Goal: Information Seeking & Learning: Learn about a topic

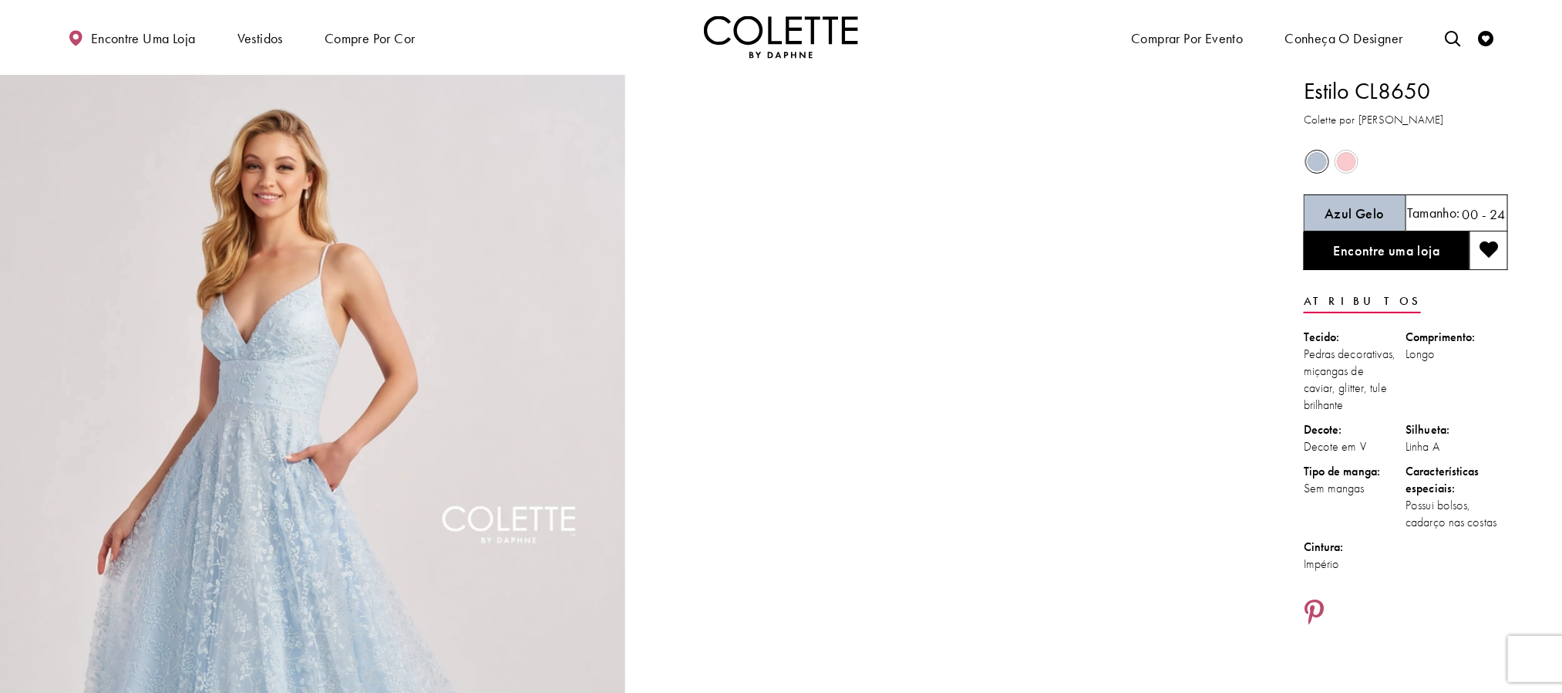
click at [766, 29] on img "Visite a página inicial" at bounding box center [781, 37] width 154 height 42
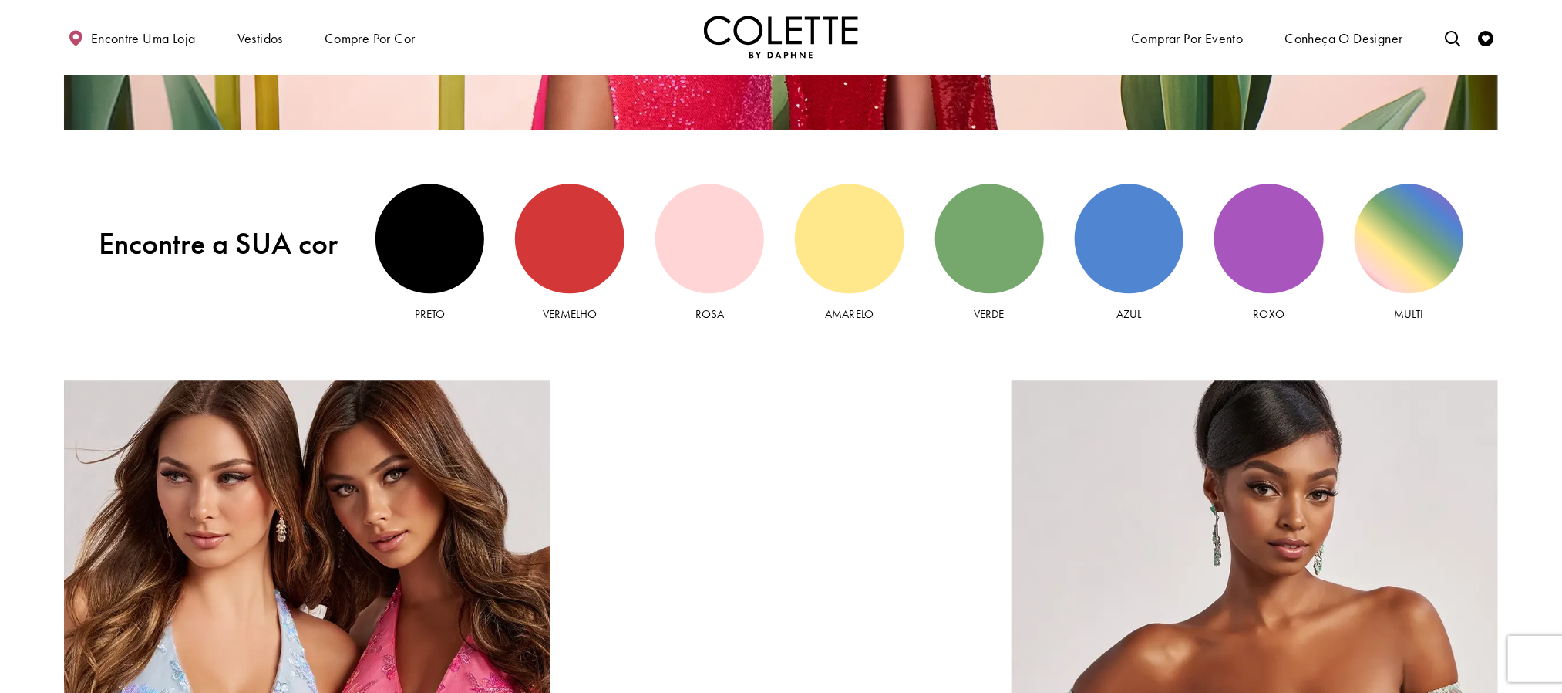
scroll to position [1966, 0]
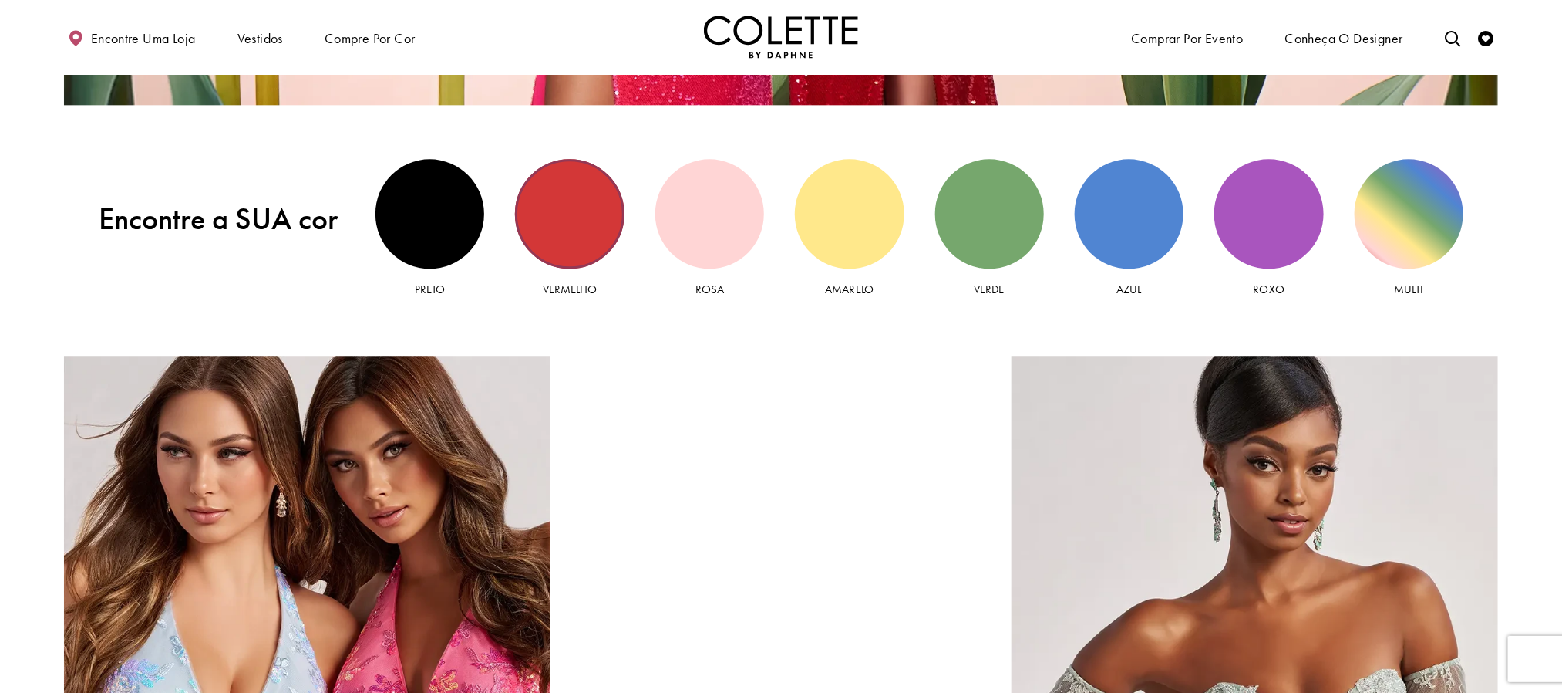
click at [564, 267] on div "Vista vermelha" at bounding box center [569, 213] width 109 height 109
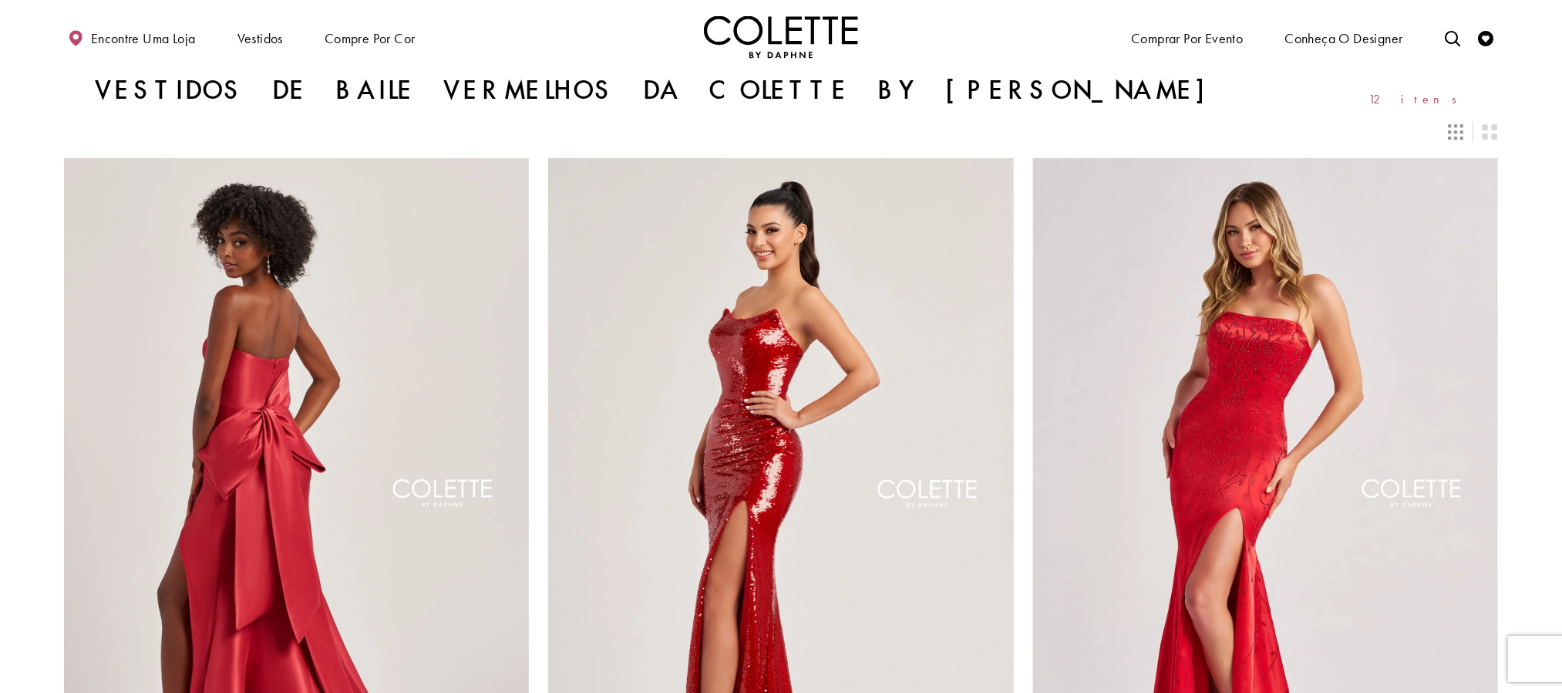
click at [787, 44] on img "Visite a página inicial" at bounding box center [781, 37] width 154 height 42
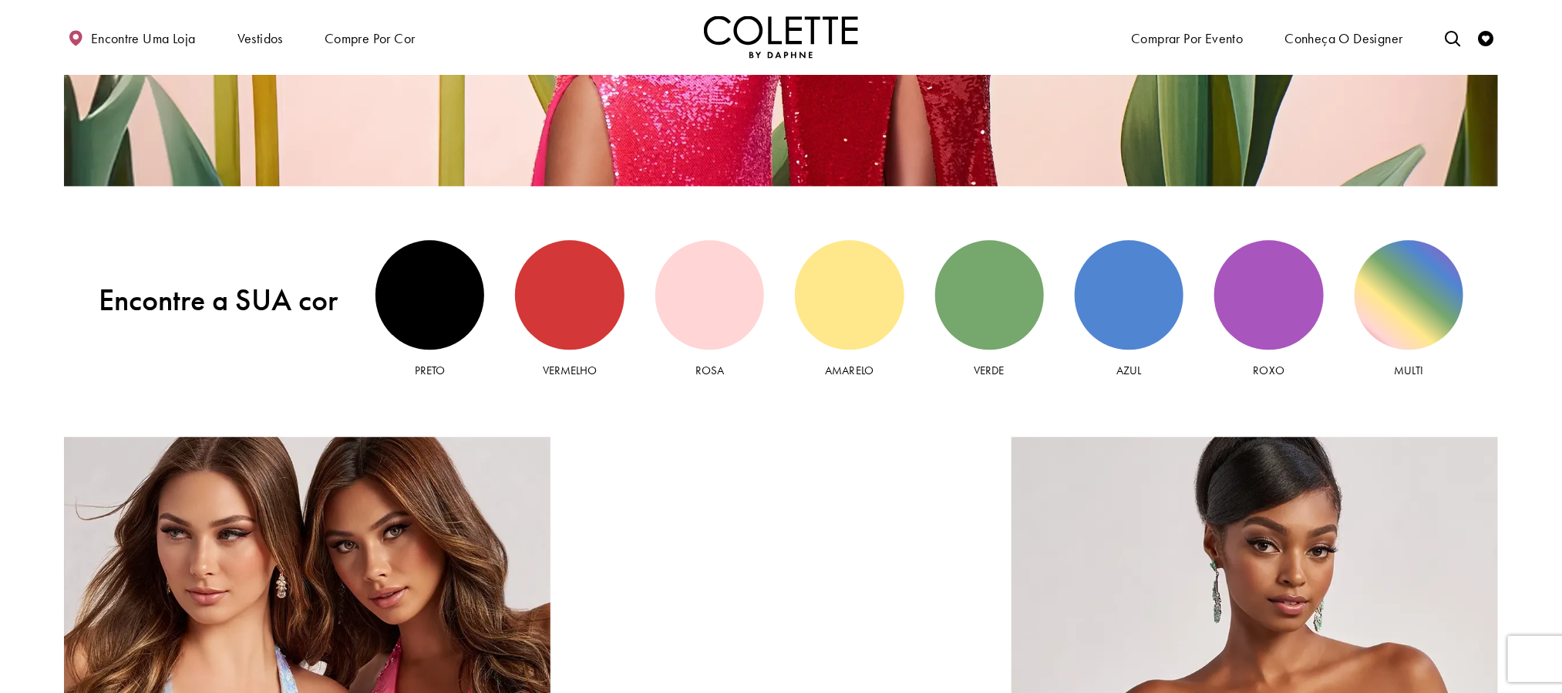
scroll to position [1735, 0]
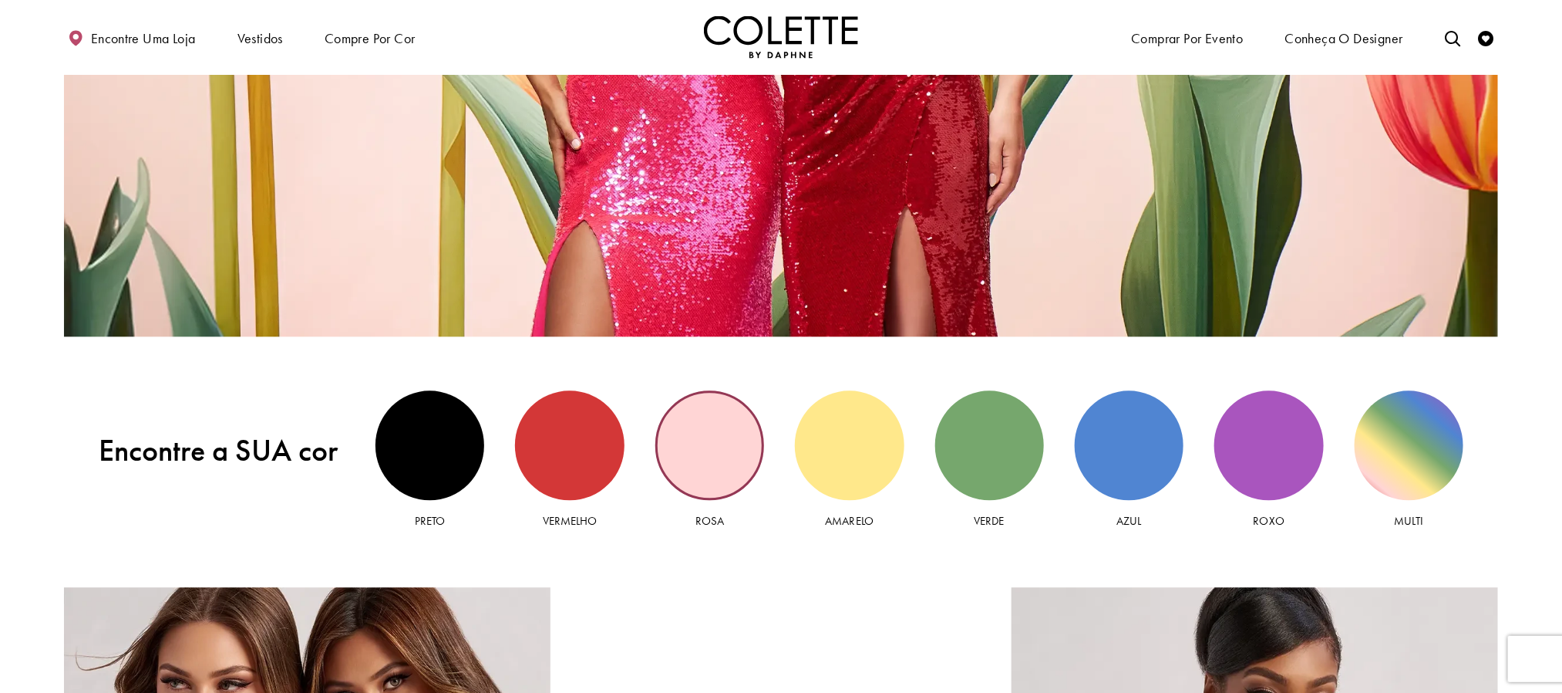
click at [693, 466] on div "Vista rosa" at bounding box center [709, 444] width 109 height 109
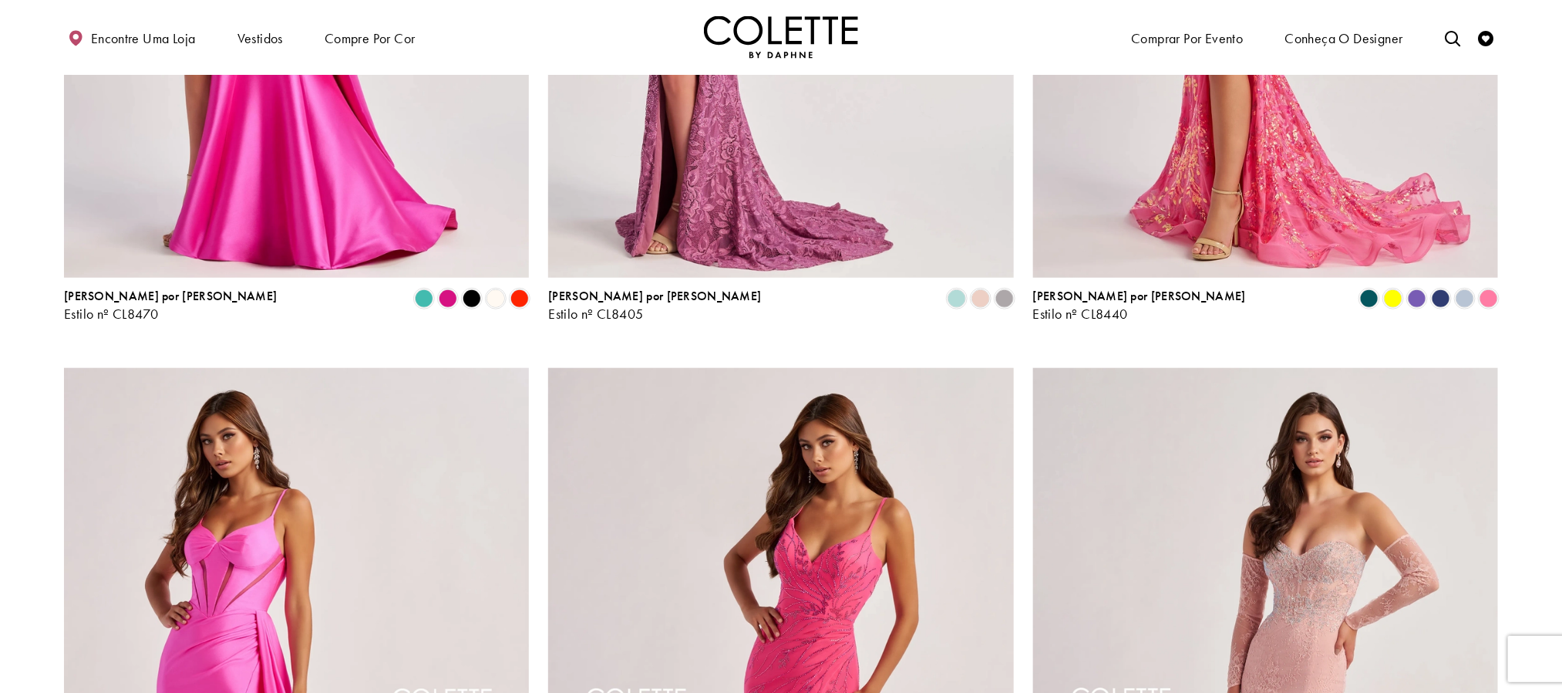
scroll to position [463, 0]
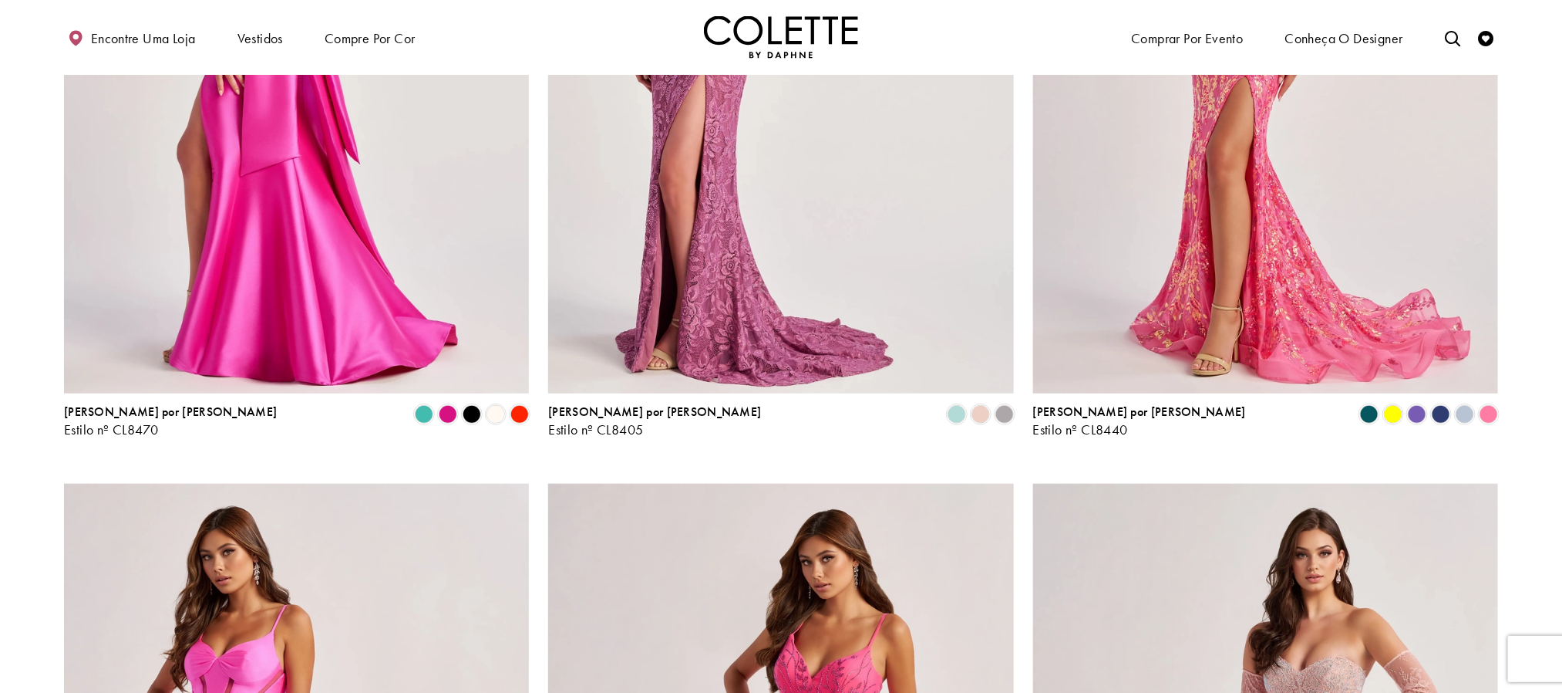
click at [208, 179] on img "Visite a página Colette by Daphne Style No. CL8470" at bounding box center [296, 54] width 465 height 677
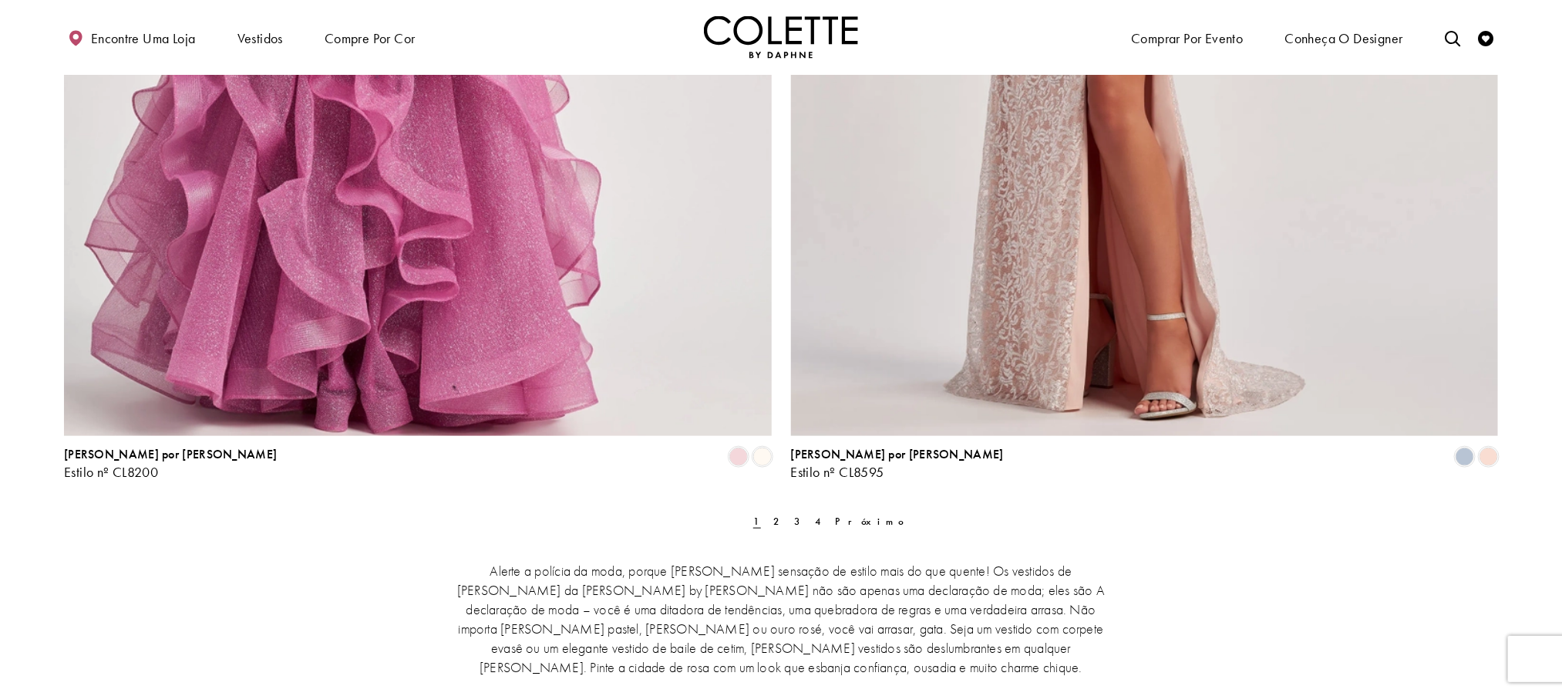
scroll to position [4049, 0]
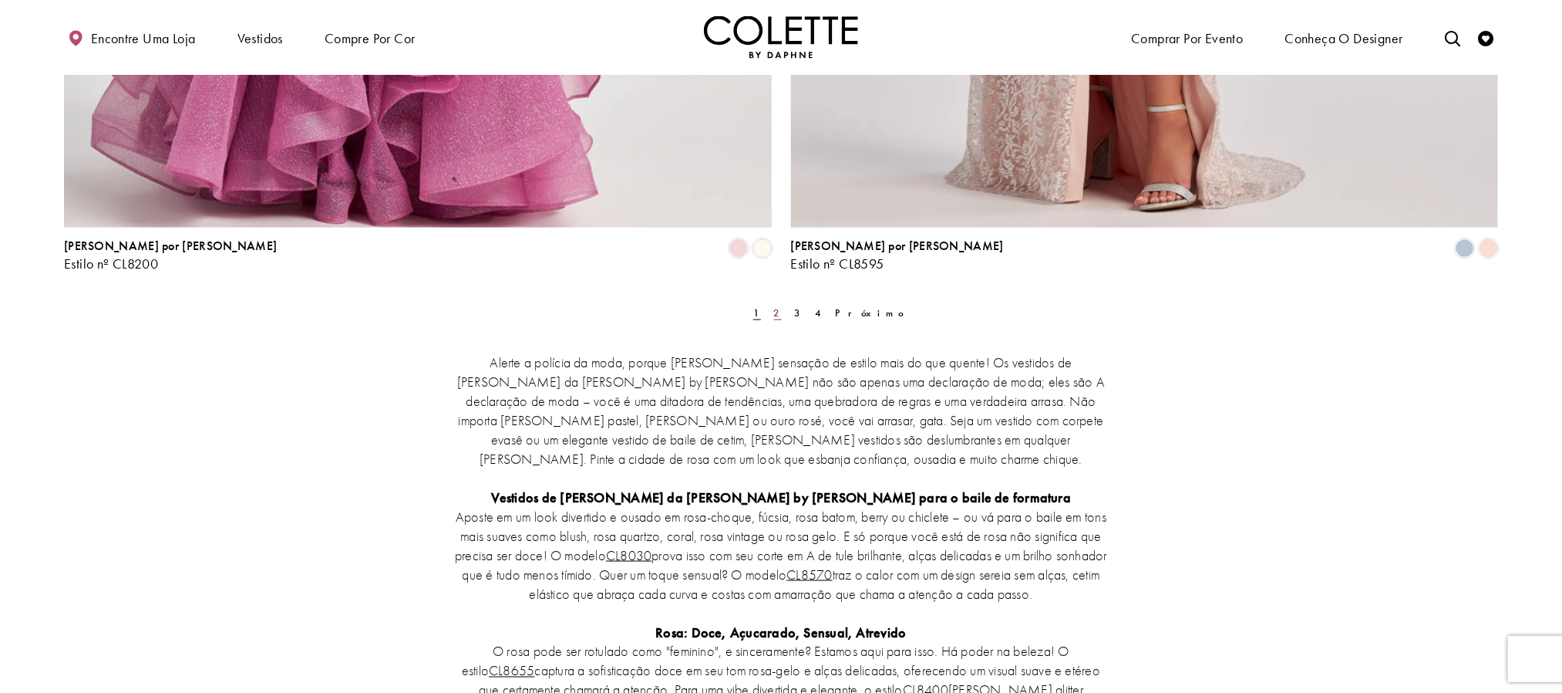
click at [774, 306] on font "2" at bounding box center [778, 312] width 8 height 13
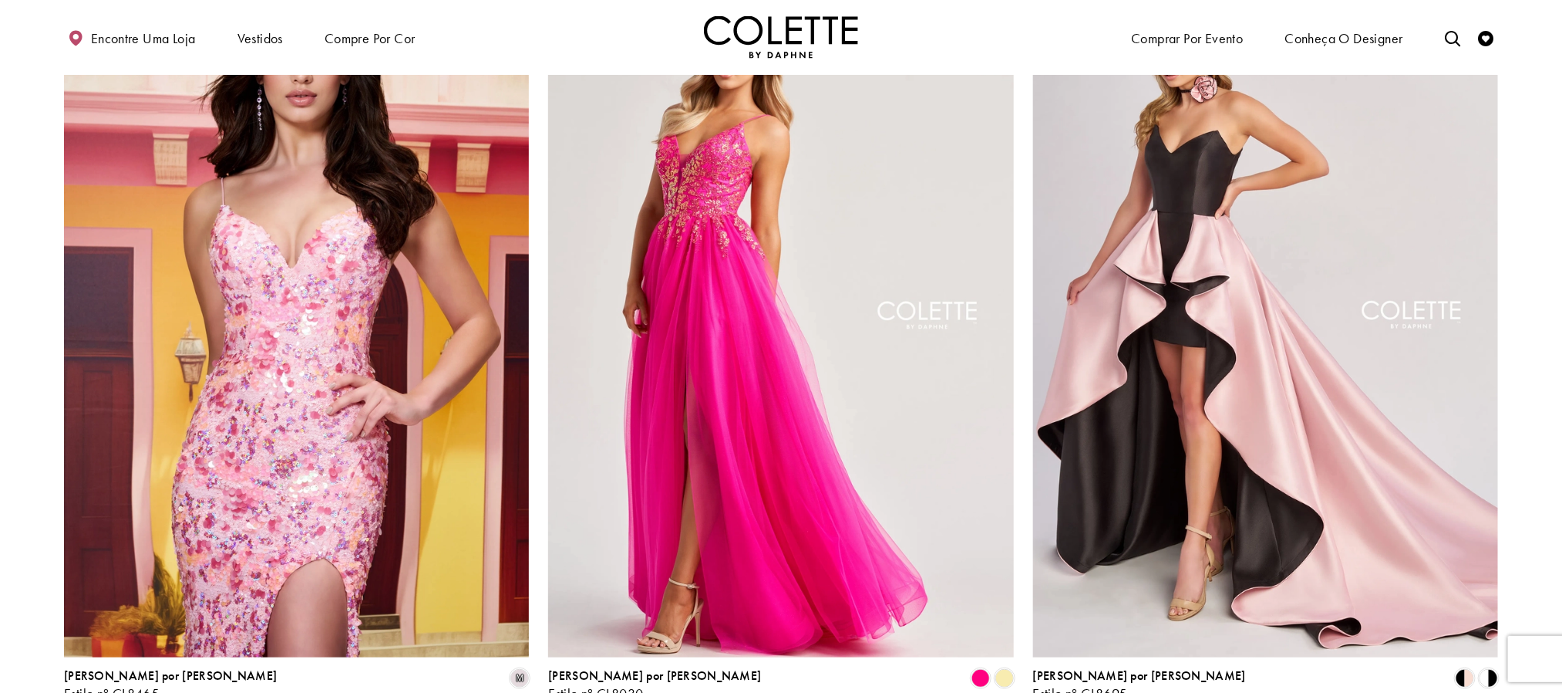
scroll to position [315, 0]
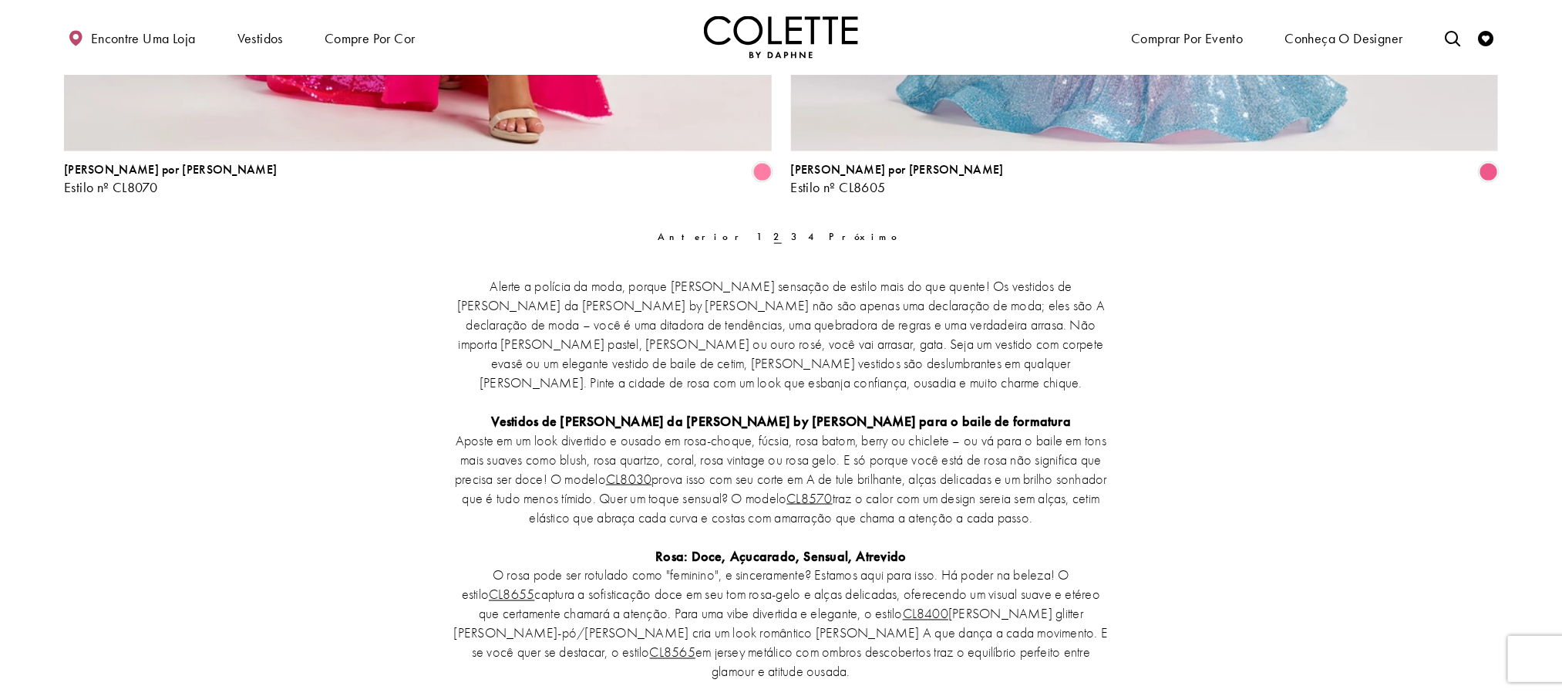
scroll to position [4132, 0]
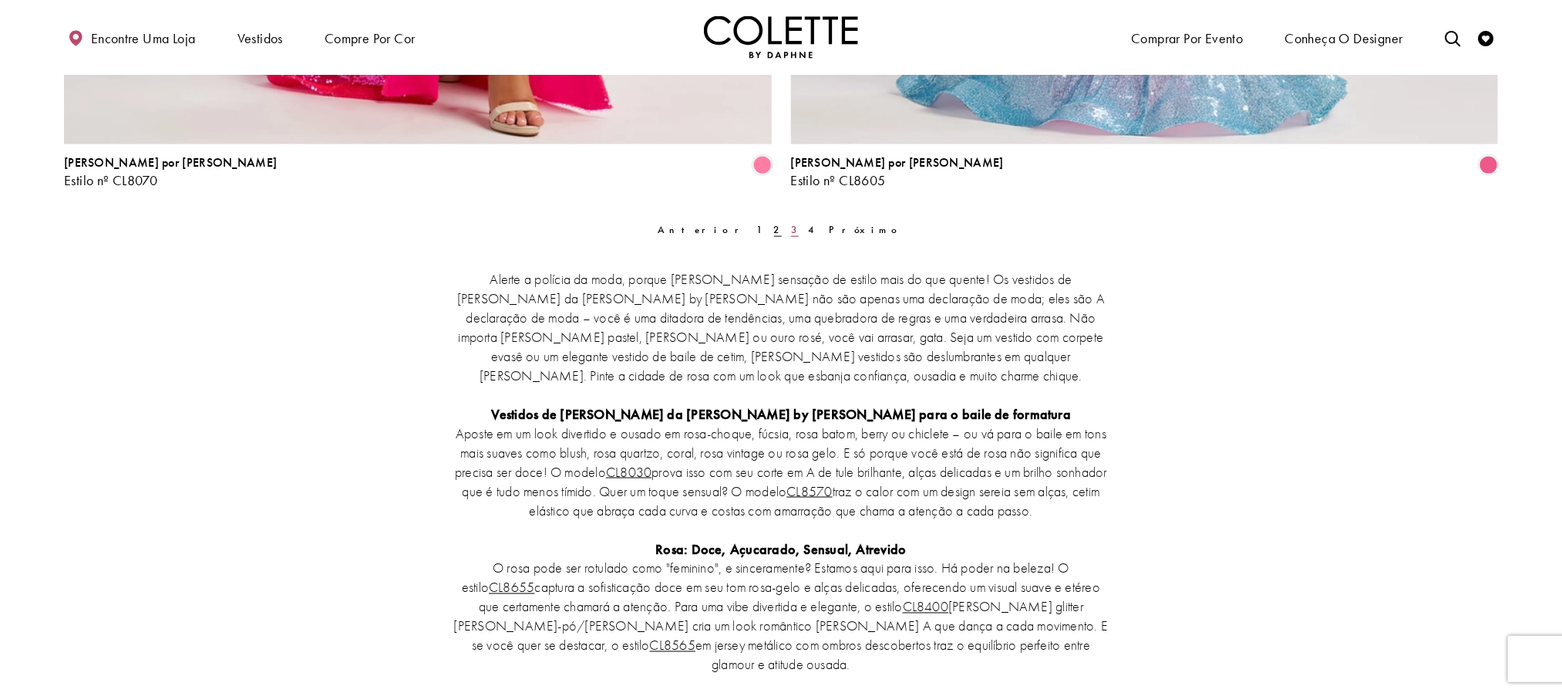
click at [791, 223] on font "3" at bounding box center [795, 229] width 8 height 13
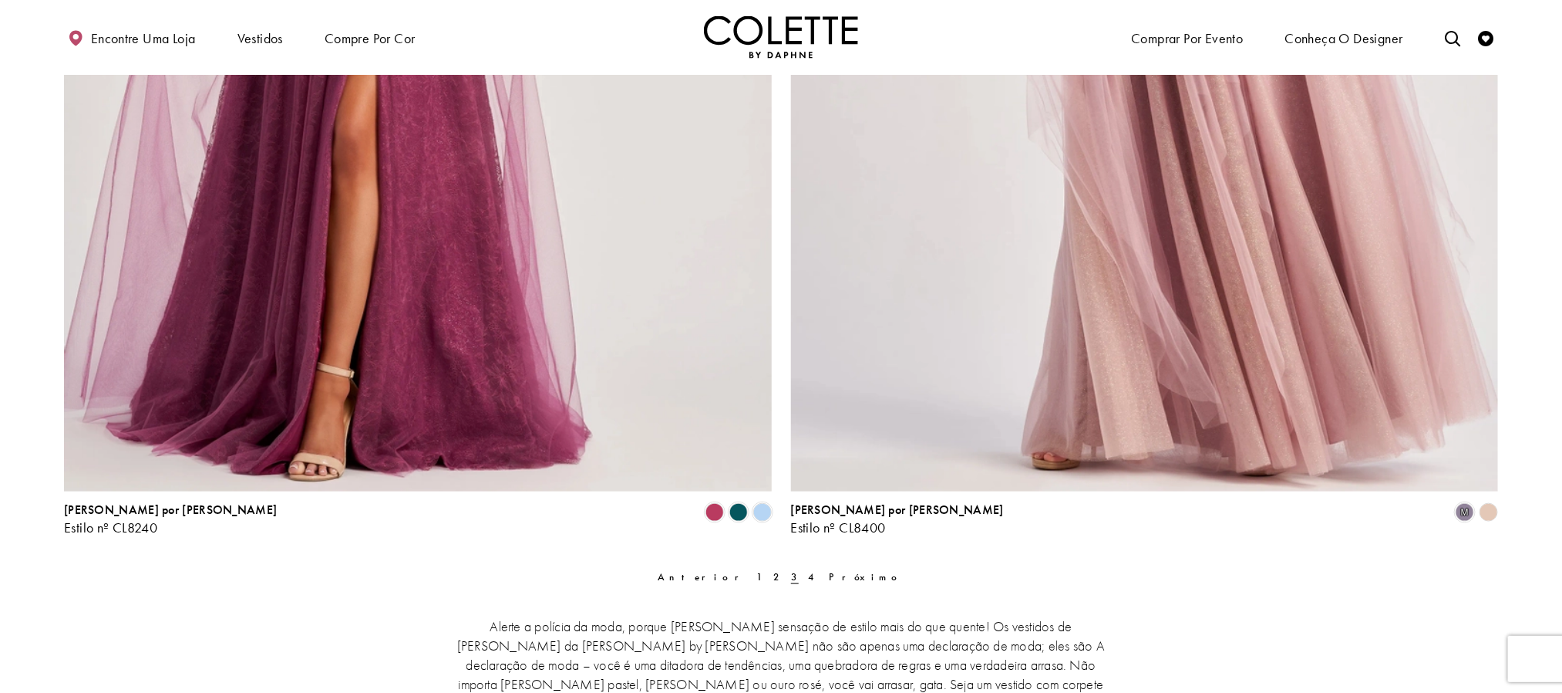
scroll to position [4016, 0]
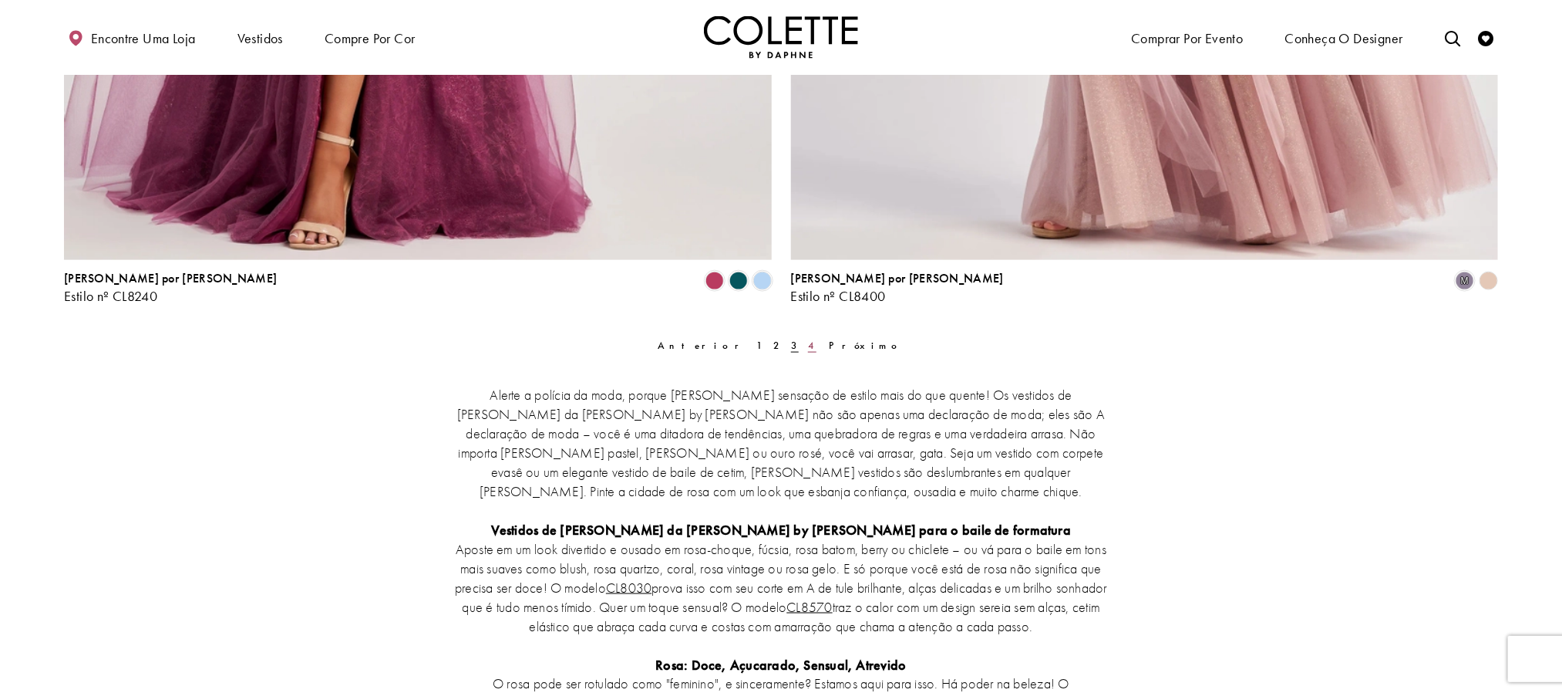
click at [806, 334] on link "4" at bounding box center [812, 345] width 17 height 22
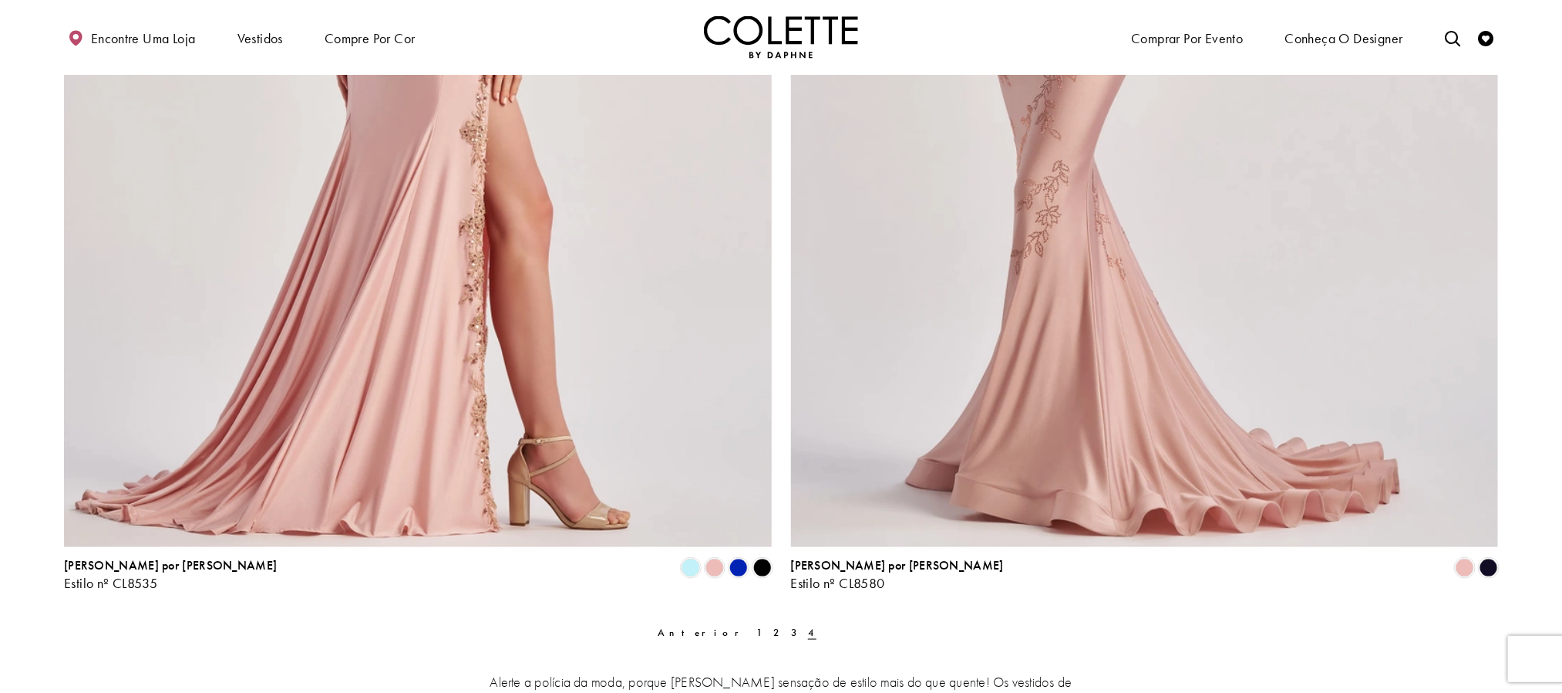
scroll to position [777, 0]
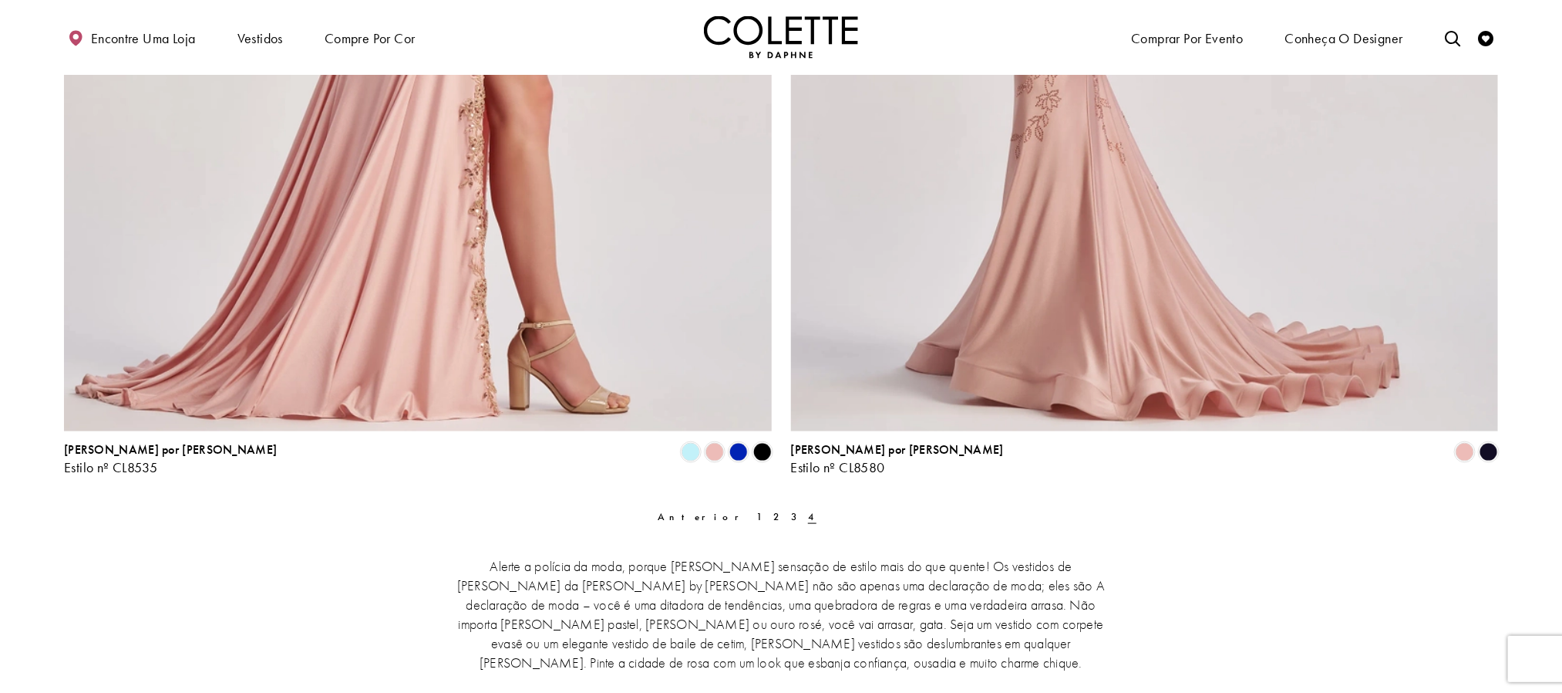
click at [794, 53] on img "Visite a página inicial" at bounding box center [781, 37] width 154 height 42
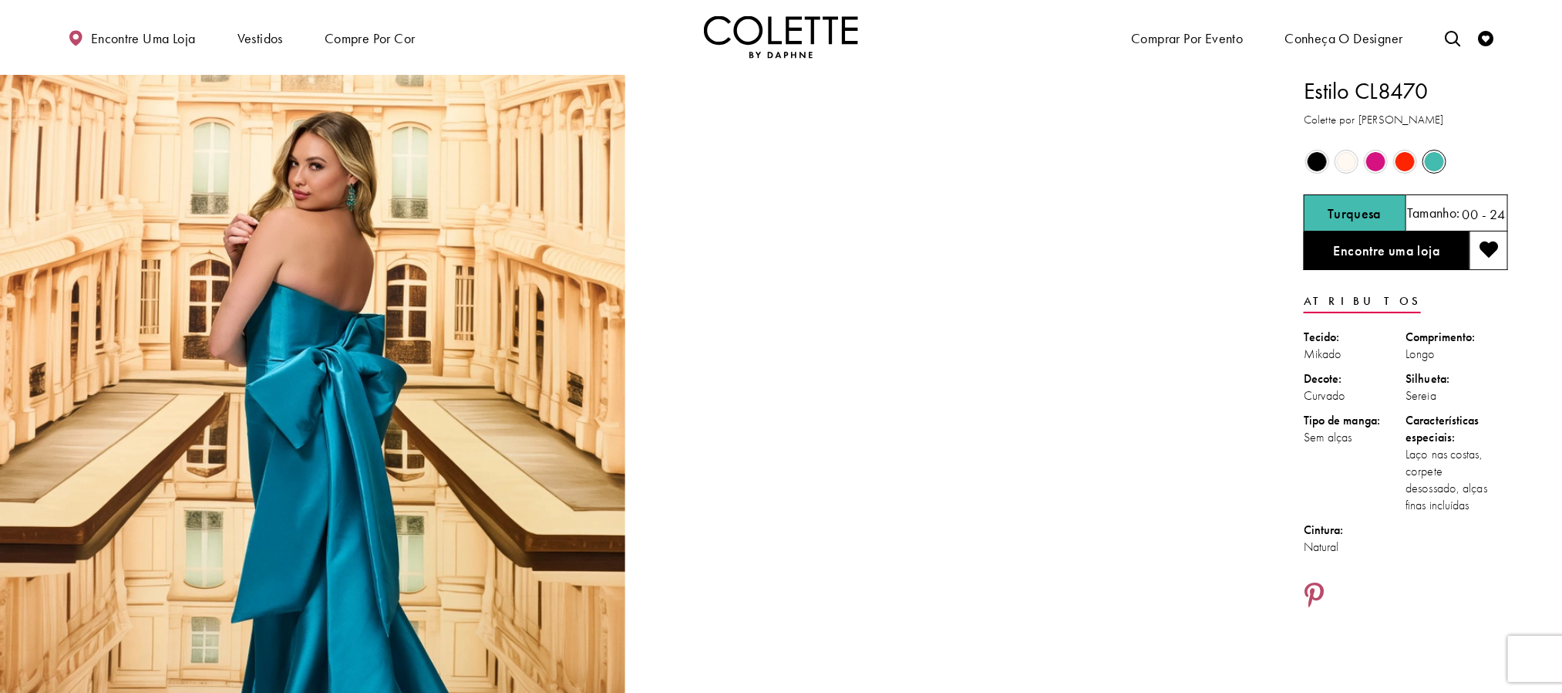
click at [1380, 160] on span "O estado dos controles de cores do produto depende do tamanho escolhido" at bounding box center [1375, 161] width 19 height 19
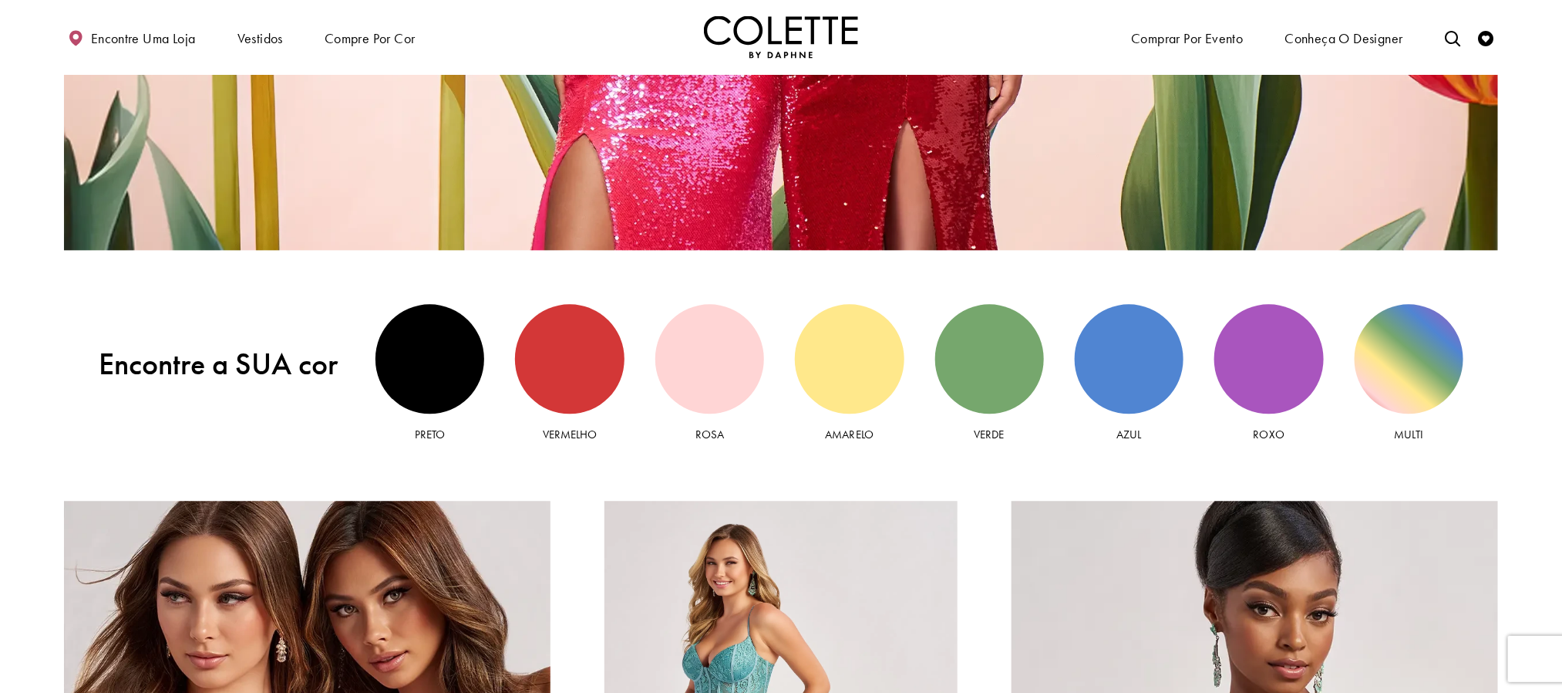
scroll to position [1851, 0]
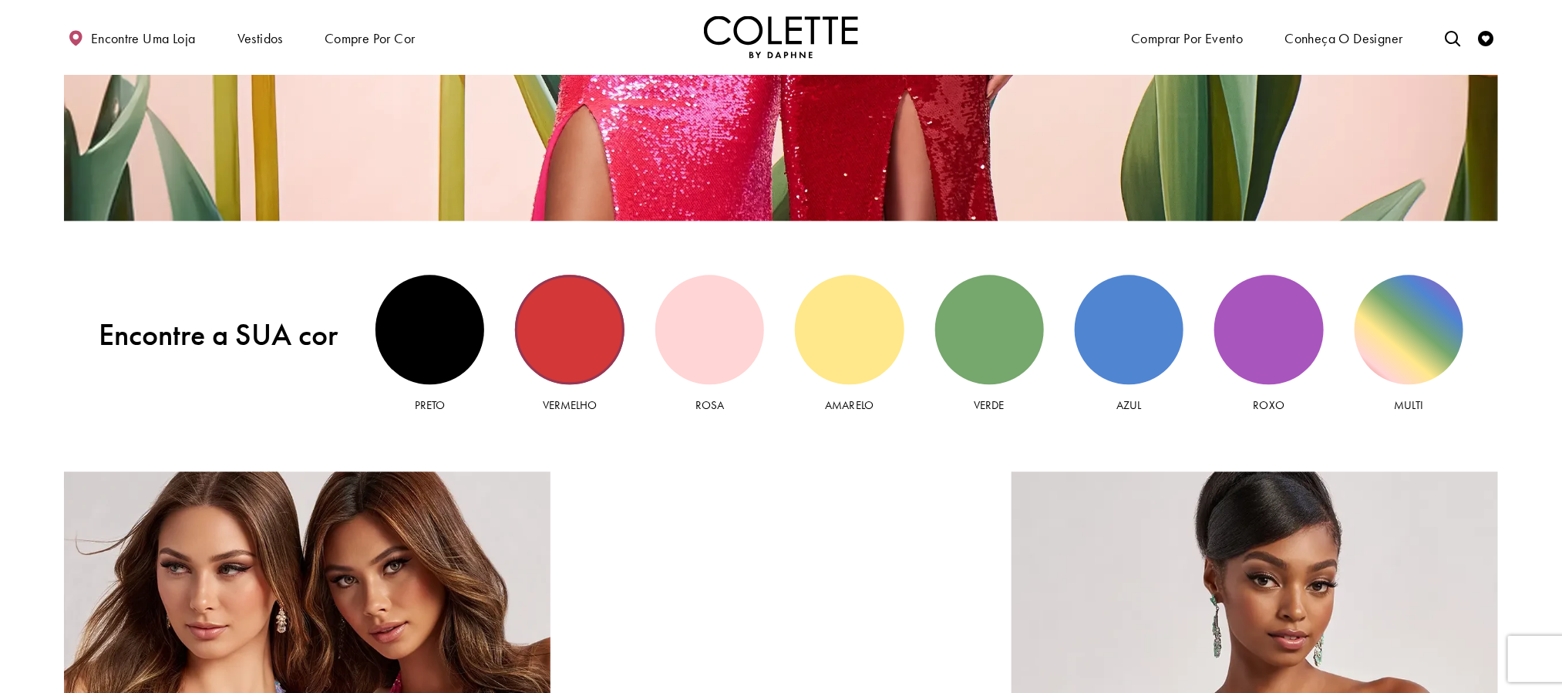
click at [577, 362] on div "Vista vermelha" at bounding box center [569, 329] width 109 height 109
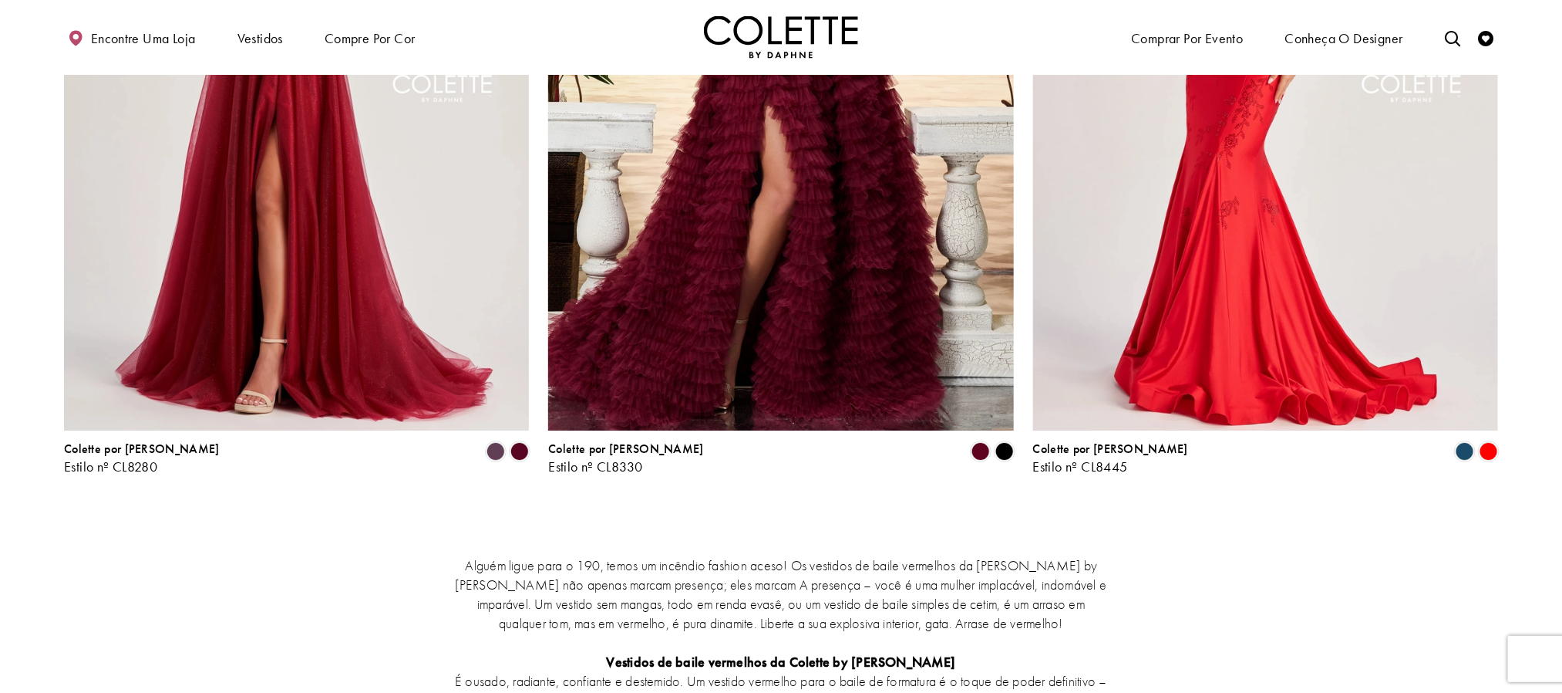
scroll to position [2892, 0]
